Goal: Check status: Check status

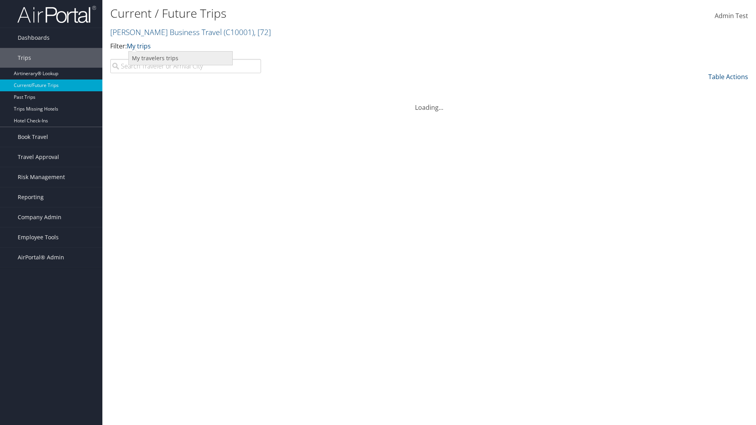
click at [180, 58] on link "My travelers trips" at bounding box center [181, 58] width 104 height 13
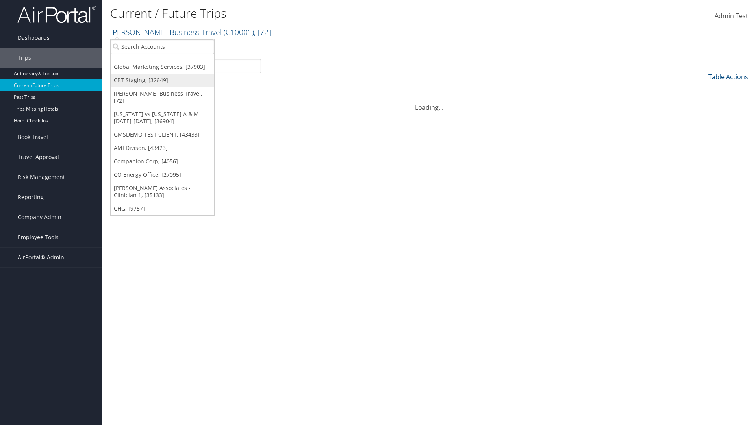
click at [162, 80] on link "CBT Staging, [32649]" at bounding box center [163, 80] width 104 height 13
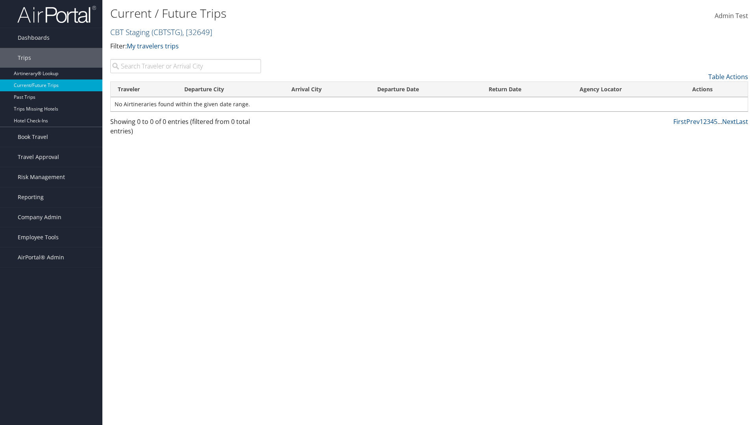
click at [130, 32] on link "CBT Staging ( CBTSTG ) , [ 32649 ]" at bounding box center [161, 32] width 102 height 11
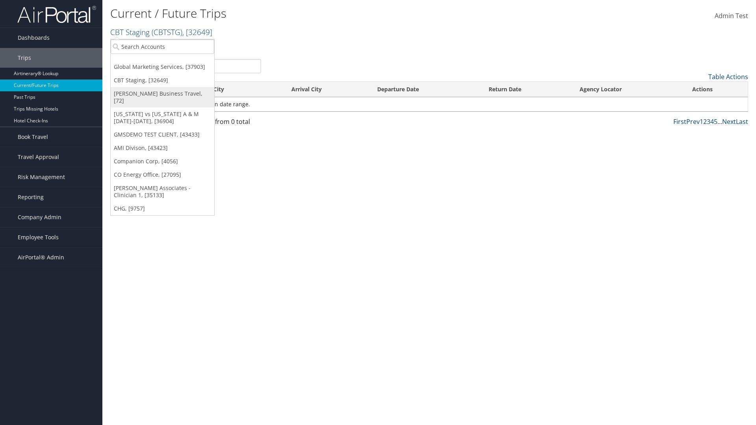
click at [162, 94] on link "[PERSON_NAME] Business Travel, [72]" at bounding box center [163, 97] width 104 height 20
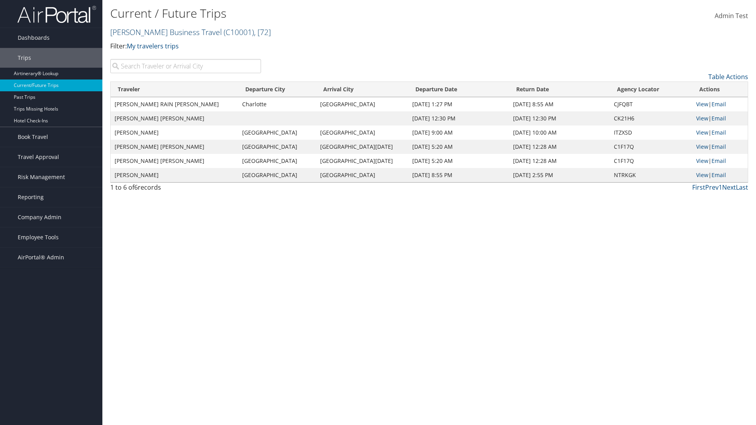
click at [162, 32] on link "Christopherson Business Travel ( C10001 ) , [ 72 ]" at bounding box center [190, 32] width 161 height 11
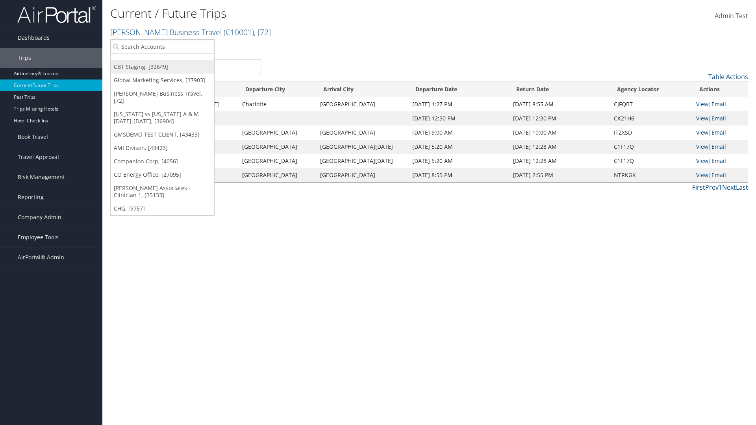
click at [162, 67] on link "CBT Staging, [32649]" at bounding box center [163, 66] width 104 height 13
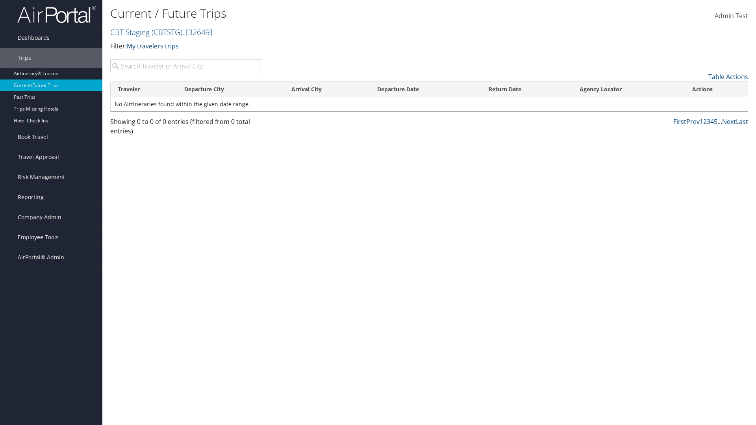
click at [144, 89] on th "Traveler" at bounding box center [144, 89] width 67 height 15
click at [231, 89] on th "Departure City" at bounding box center [231, 89] width 108 height 15
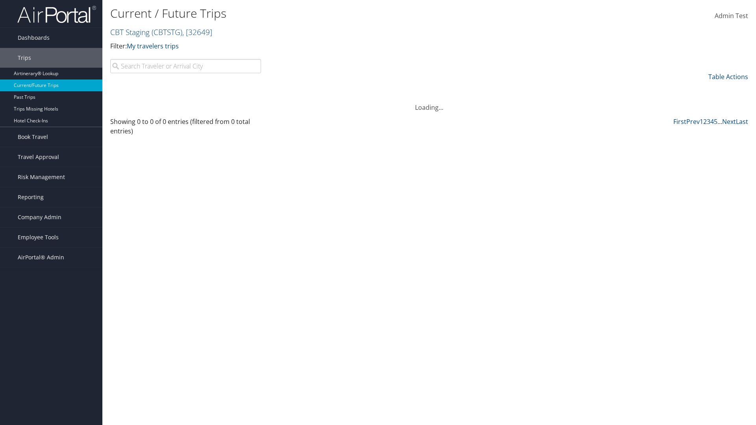
click at [231, 89] on th "Departure City" at bounding box center [231, 89] width 108 height 15
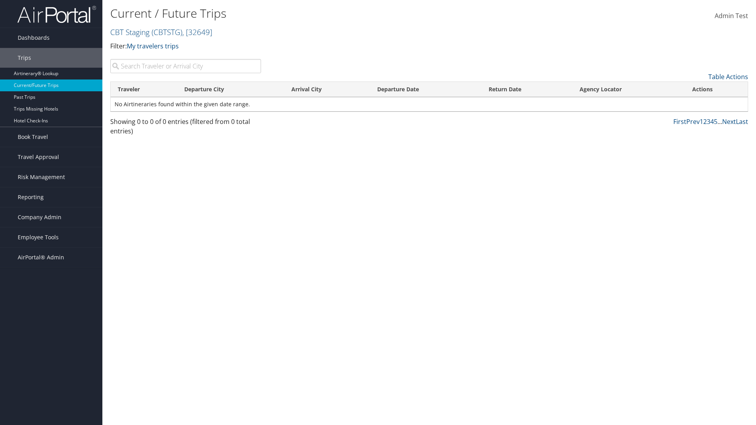
click at [327, 89] on th "Arrival City" at bounding box center [326, 89] width 85 height 15
click at [426, 89] on th "Departure Date" at bounding box center [425, 89] width 111 height 15
click at [527, 89] on th "Return Date" at bounding box center [527, 89] width 91 height 15
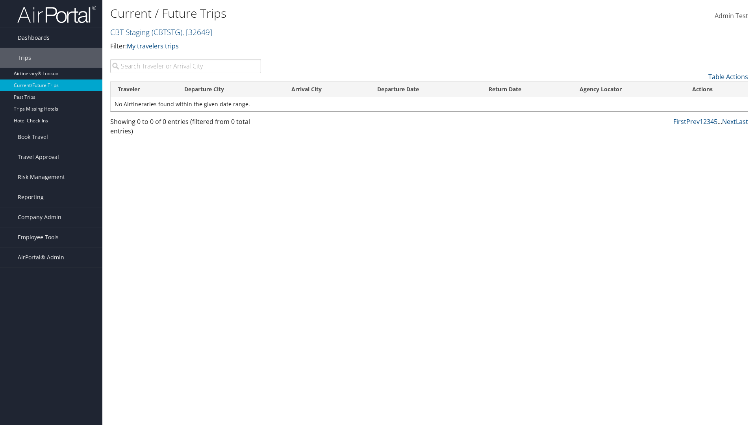
click at [527, 89] on th "Return Date" at bounding box center [527, 89] width 91 height 15
click at [629, 89] on th "Agency Locator" at bounding box center [629, 89] width 113 height 15
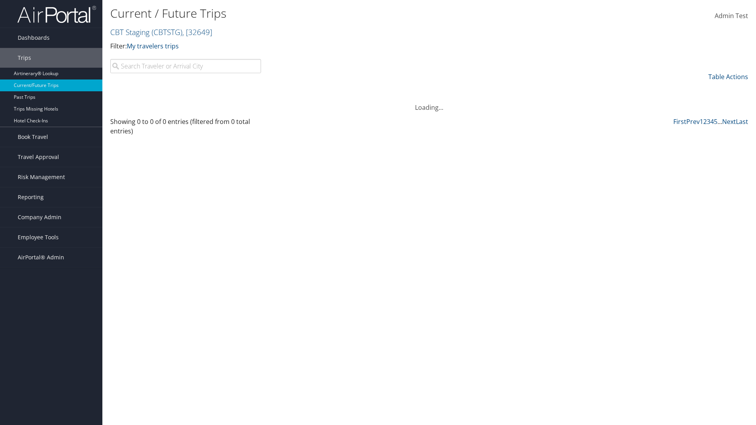
click at [629, 89] on th "Agency Locator" at bounding box center [629, 89] width 113 height 15
